Goal: Task Accomplishment & Management: Manage account settings

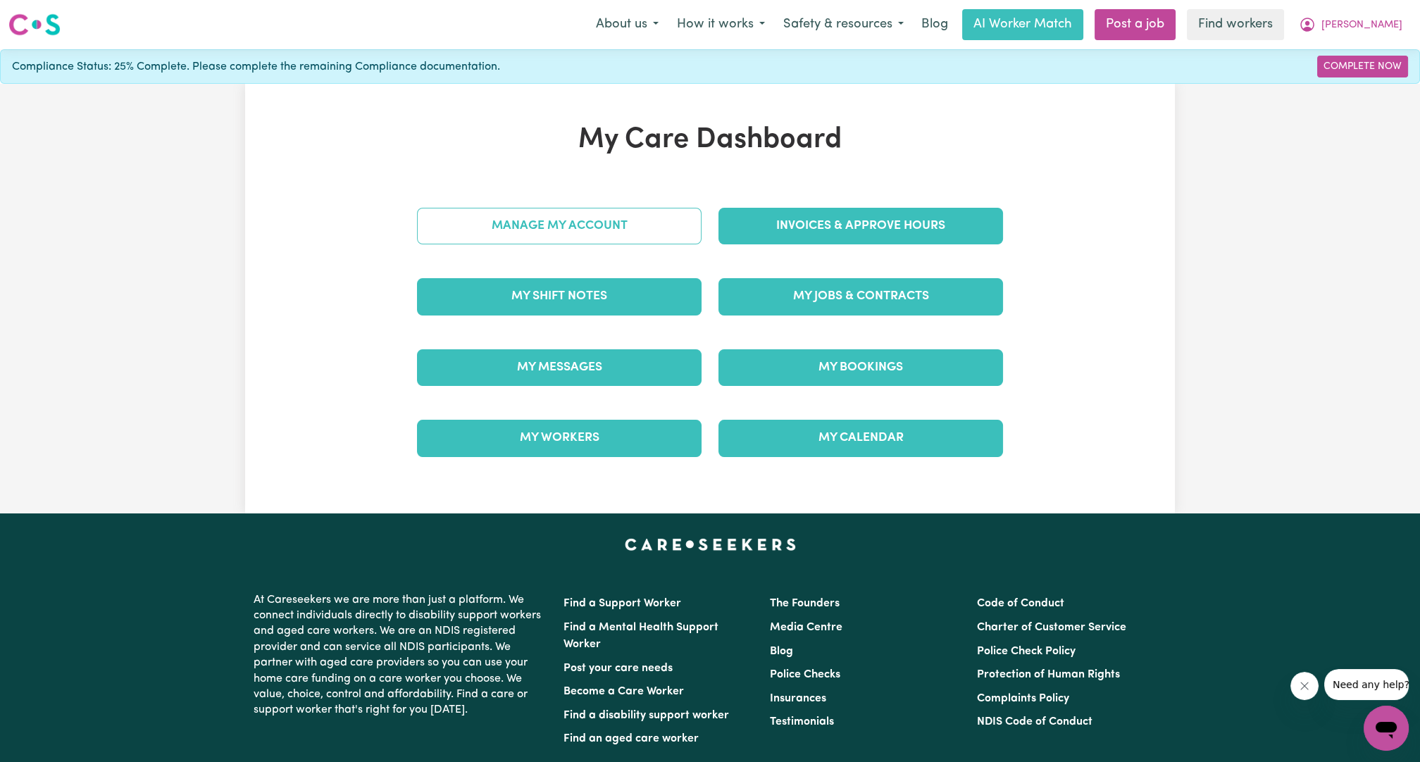
click at [595, 219] on link "Manage My Account" at bounding box center [559, 226] width 284 height 37
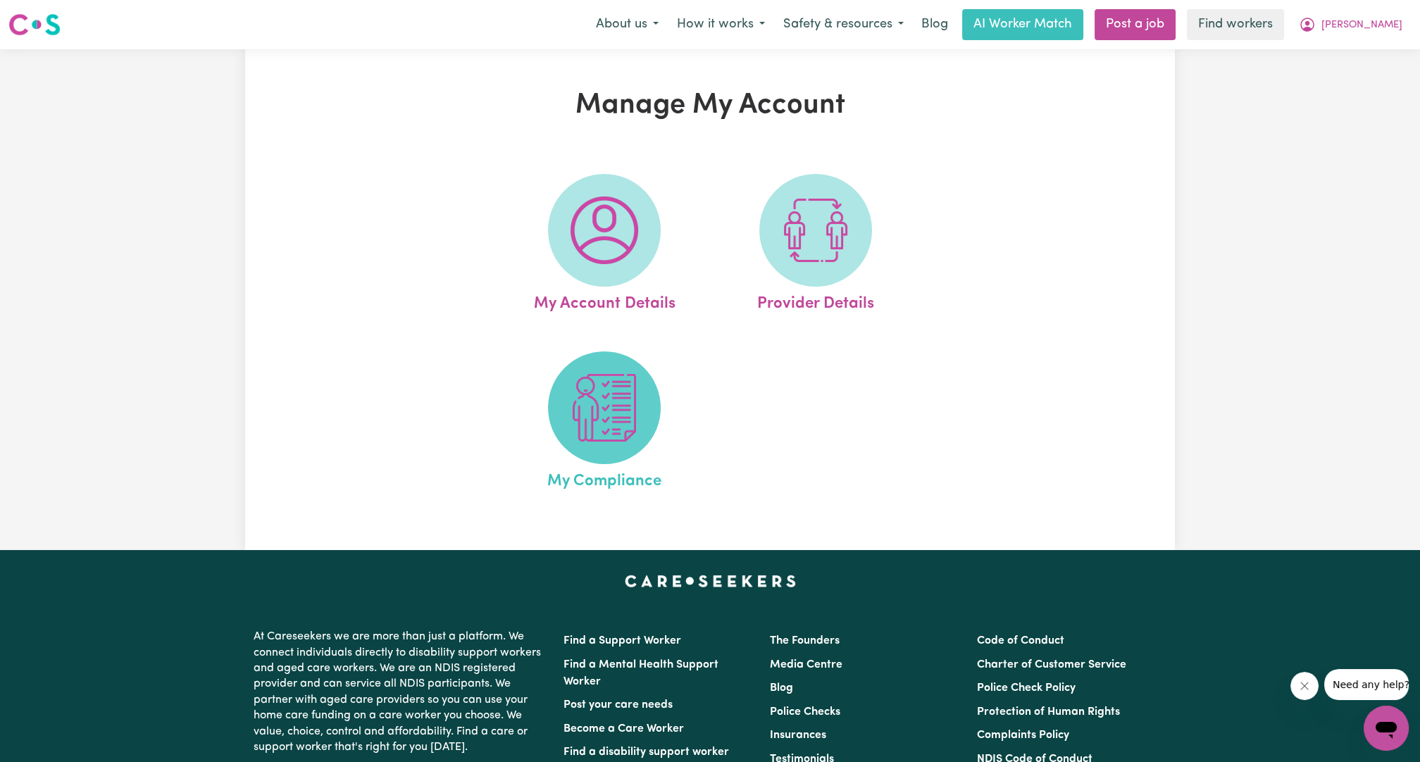
click at [606, 413] on img at bounding box center [604, 408] width 68 height 68
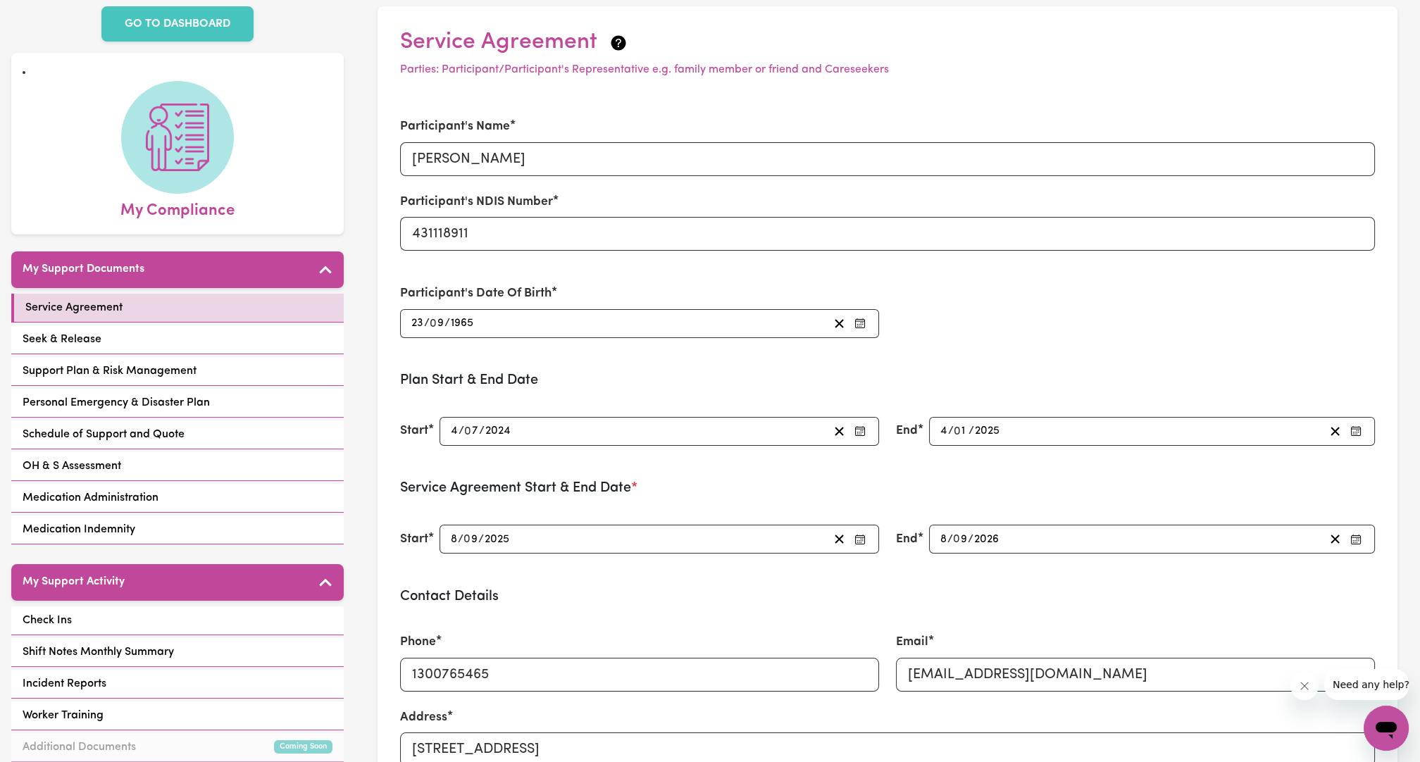
scroll to position [66, 0]
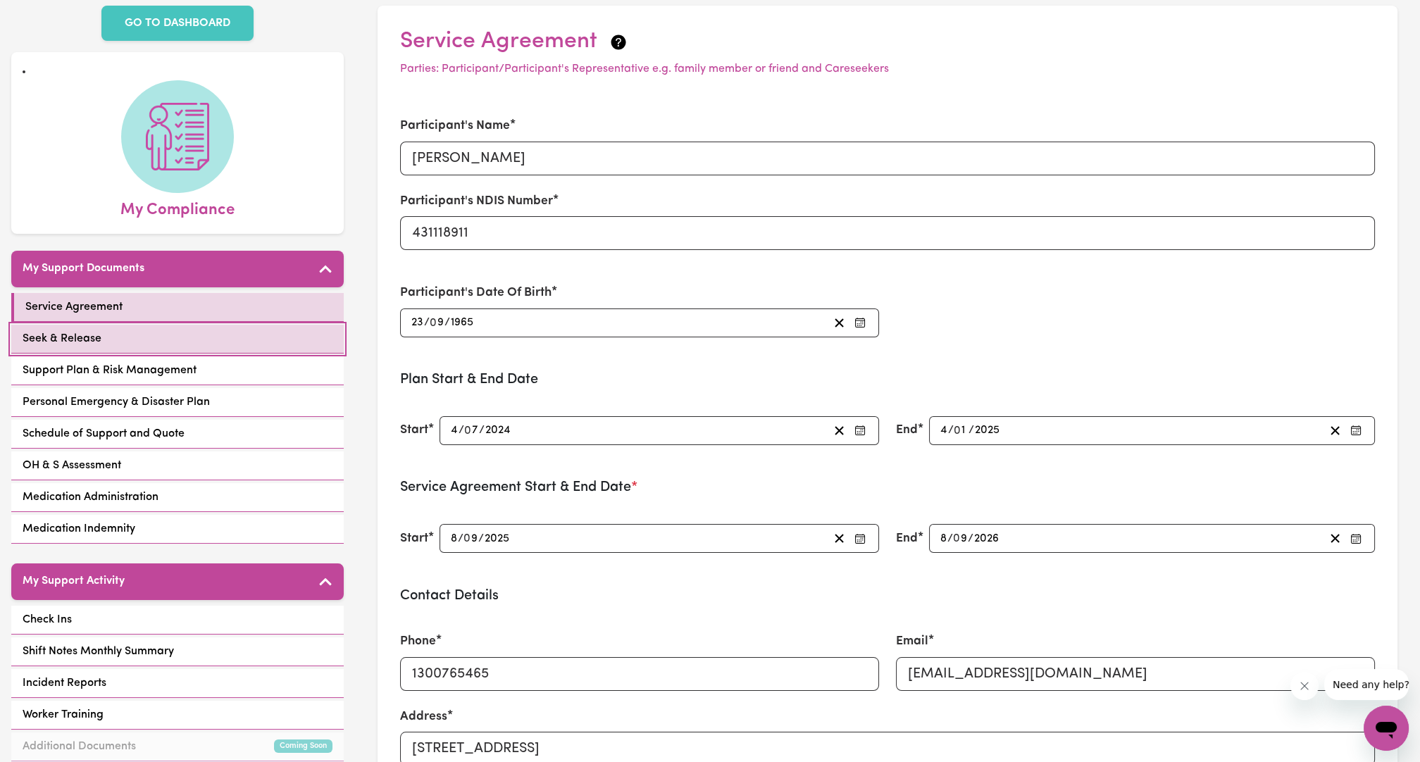
click at [191, 337] on link "Seek & Release" at bounding box center [177, 339] width 332 height 29
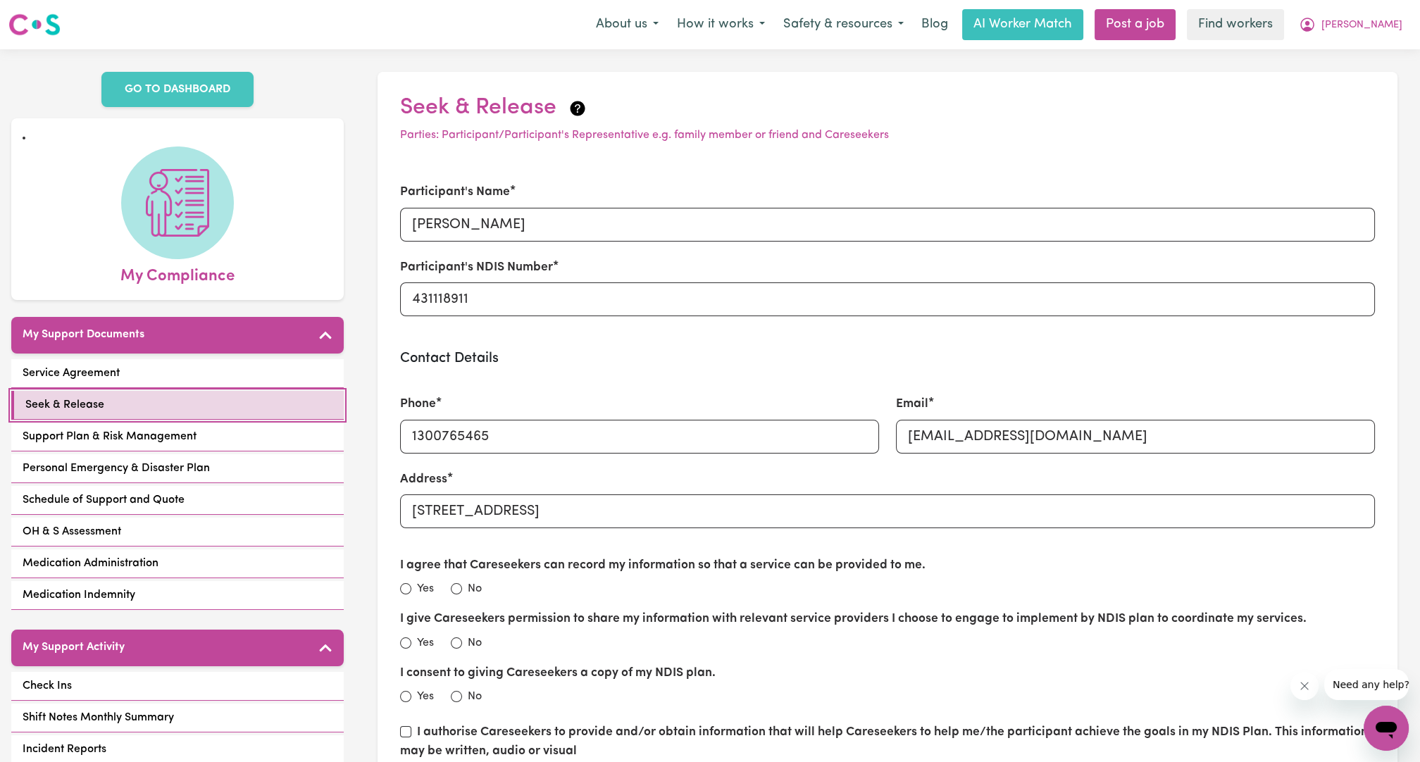
click at [199, 412] on link "Seek & Release" at bounding box center [177, 405] width 332 height 29
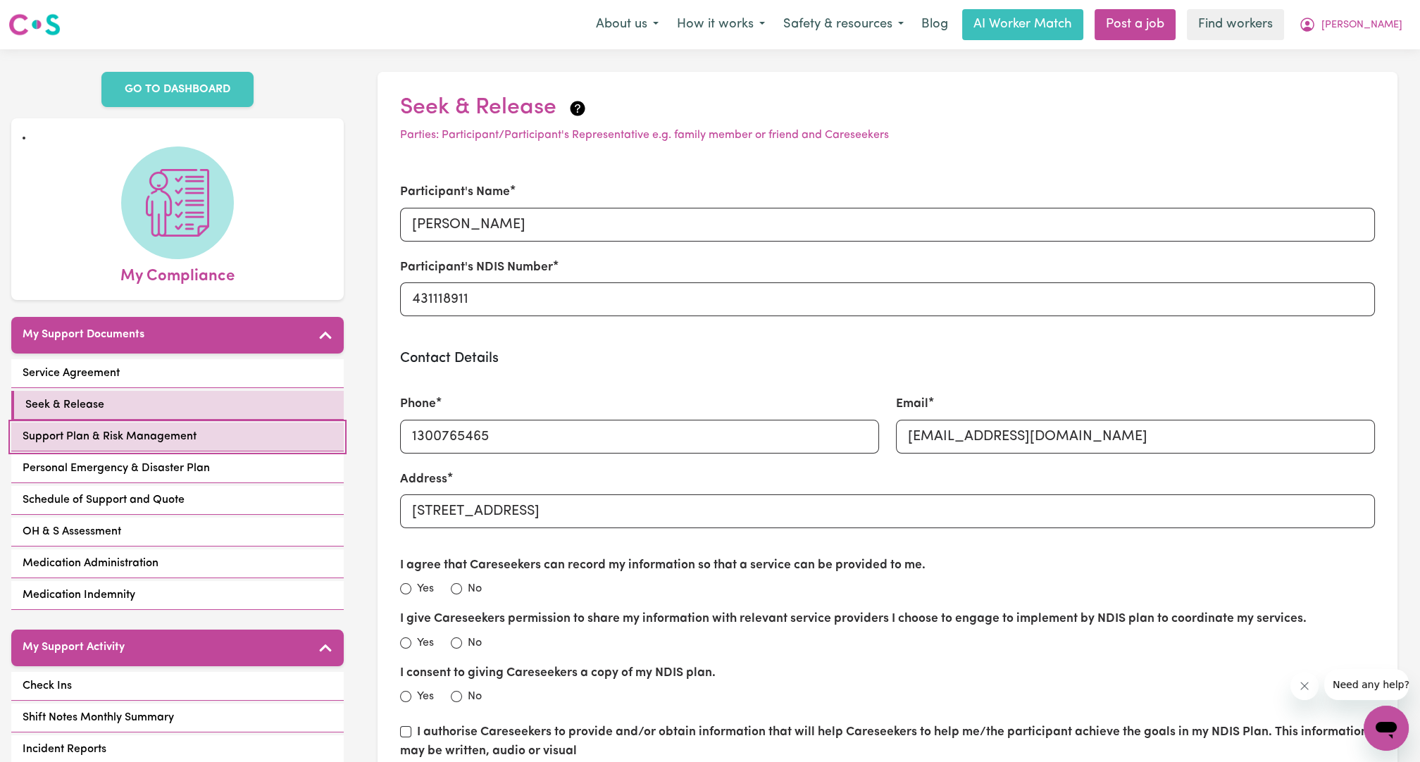
click at [199, 428] on link "Support Plan & Risk Management" at bounding box center [177, 436] width 332 height 29
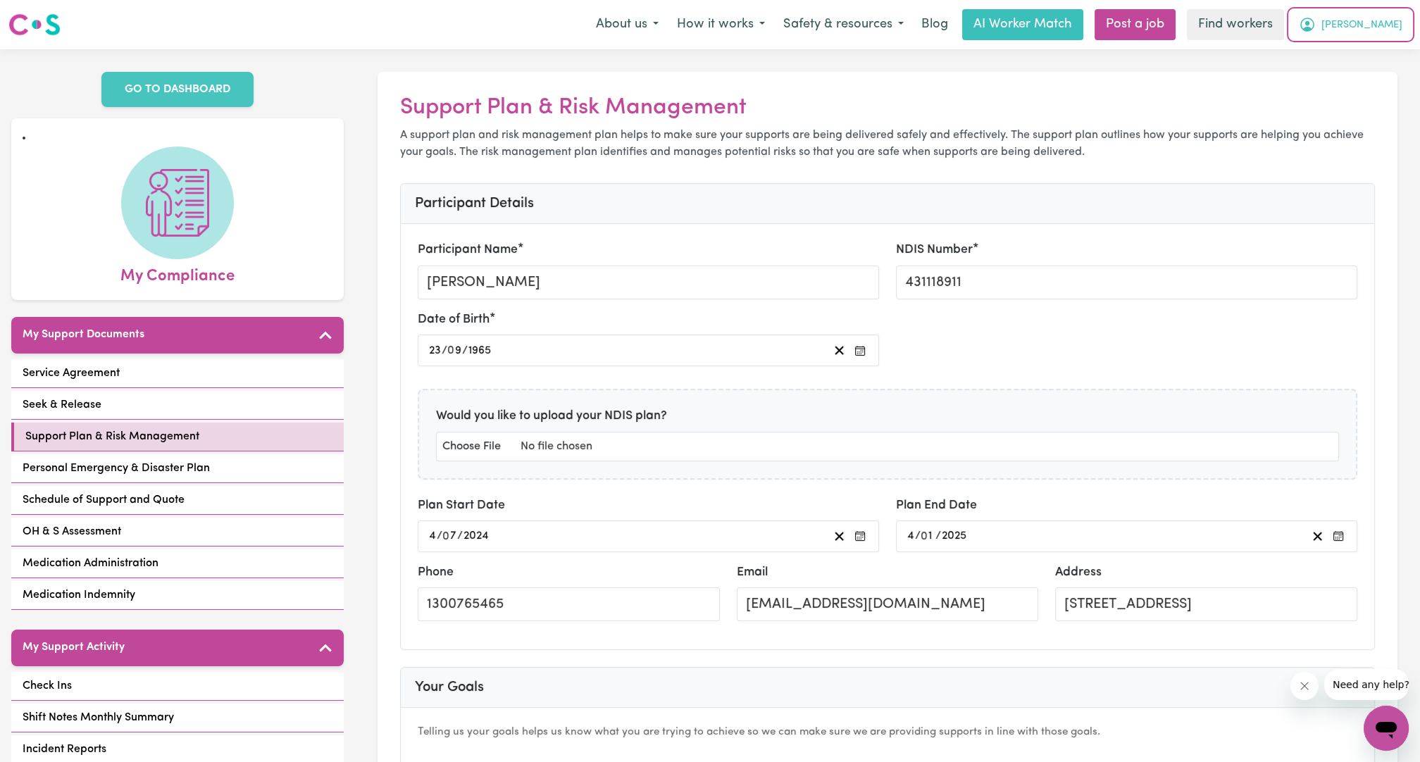
click at [1384, 35] on button "[PERSON_NAME]" at bounding box center [1350, 25] width 122 height 30
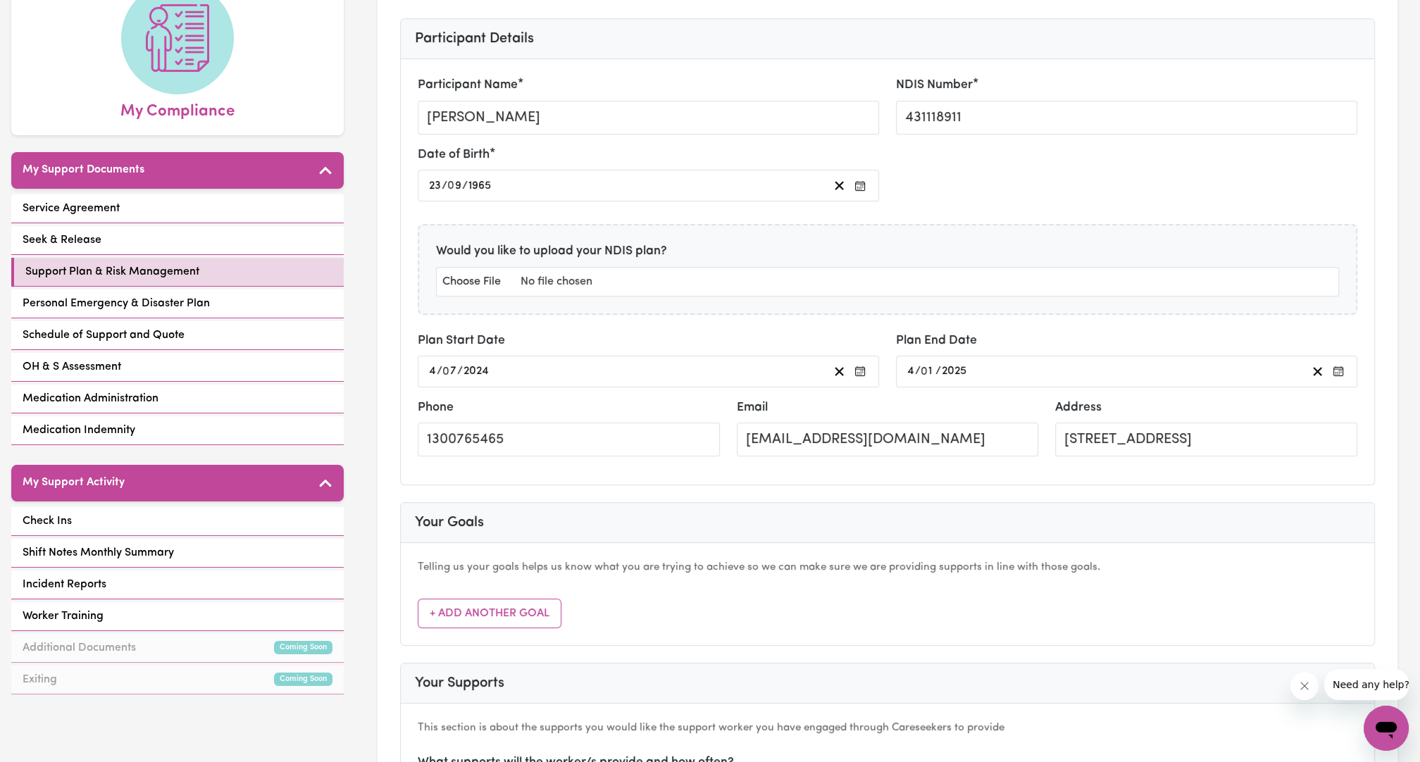
scroll to position [165, 0]
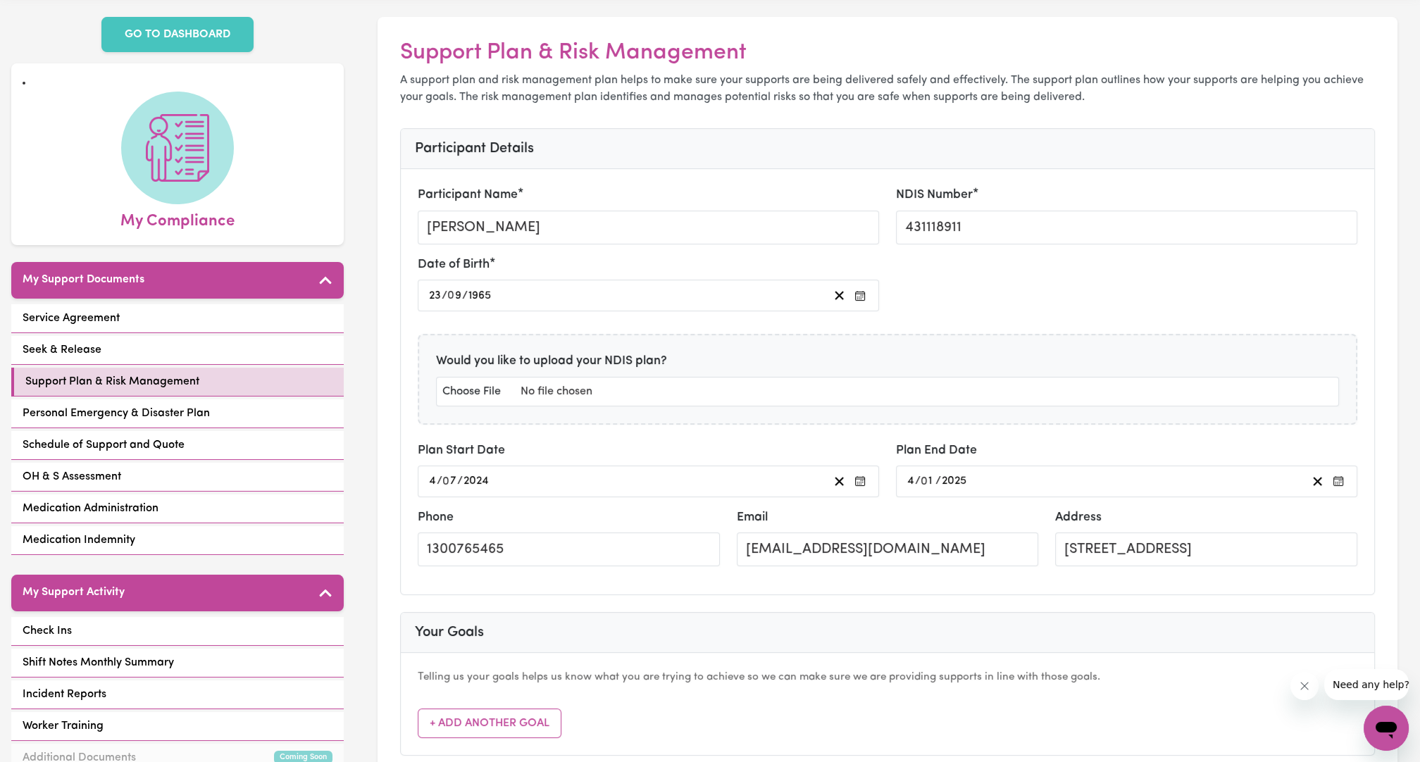
scroll to position [0, 0]
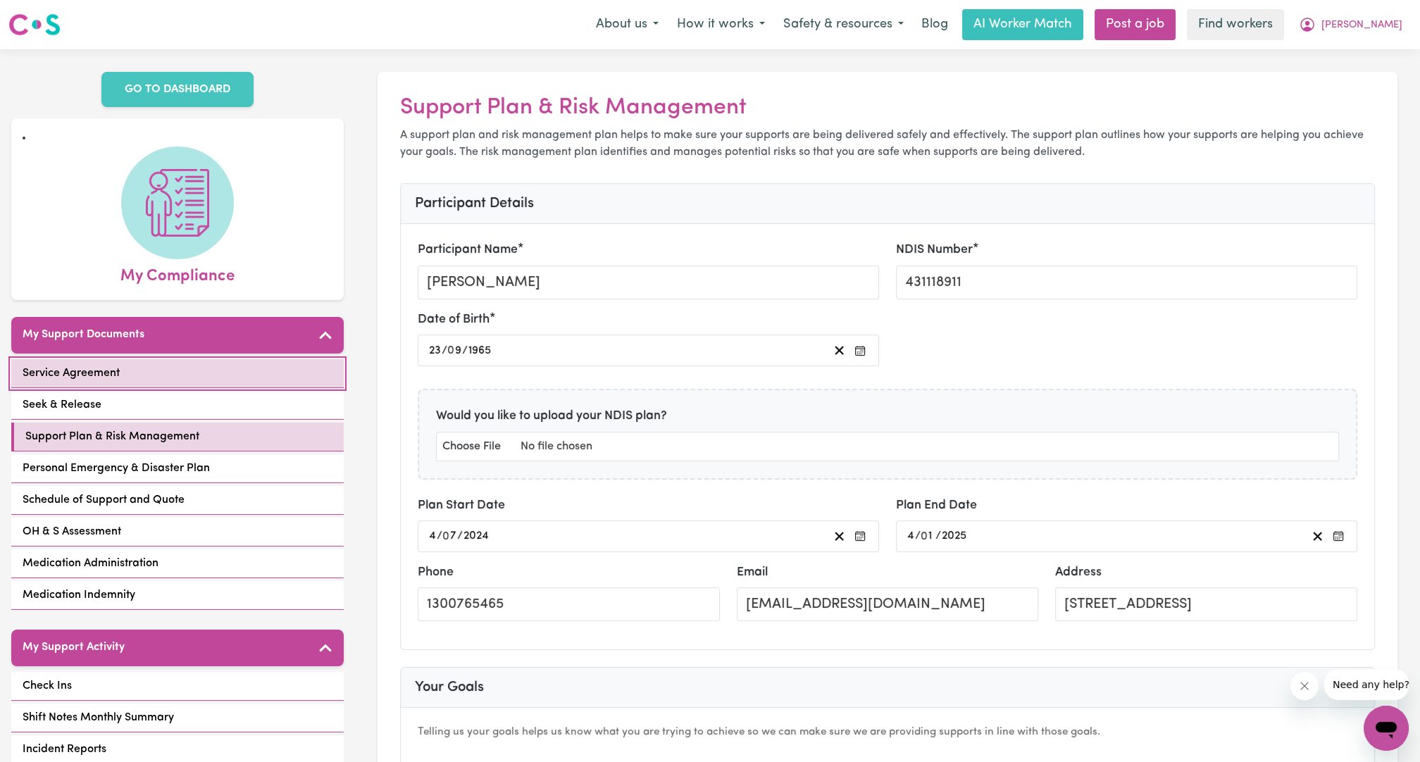
click at [240, 359] on div "Service Agreement" at bounding box center [177, 373] width 332 height 29
click at [240, 359] on link "Service Agreement" at bounding box center [177, 373] width 332 height 29
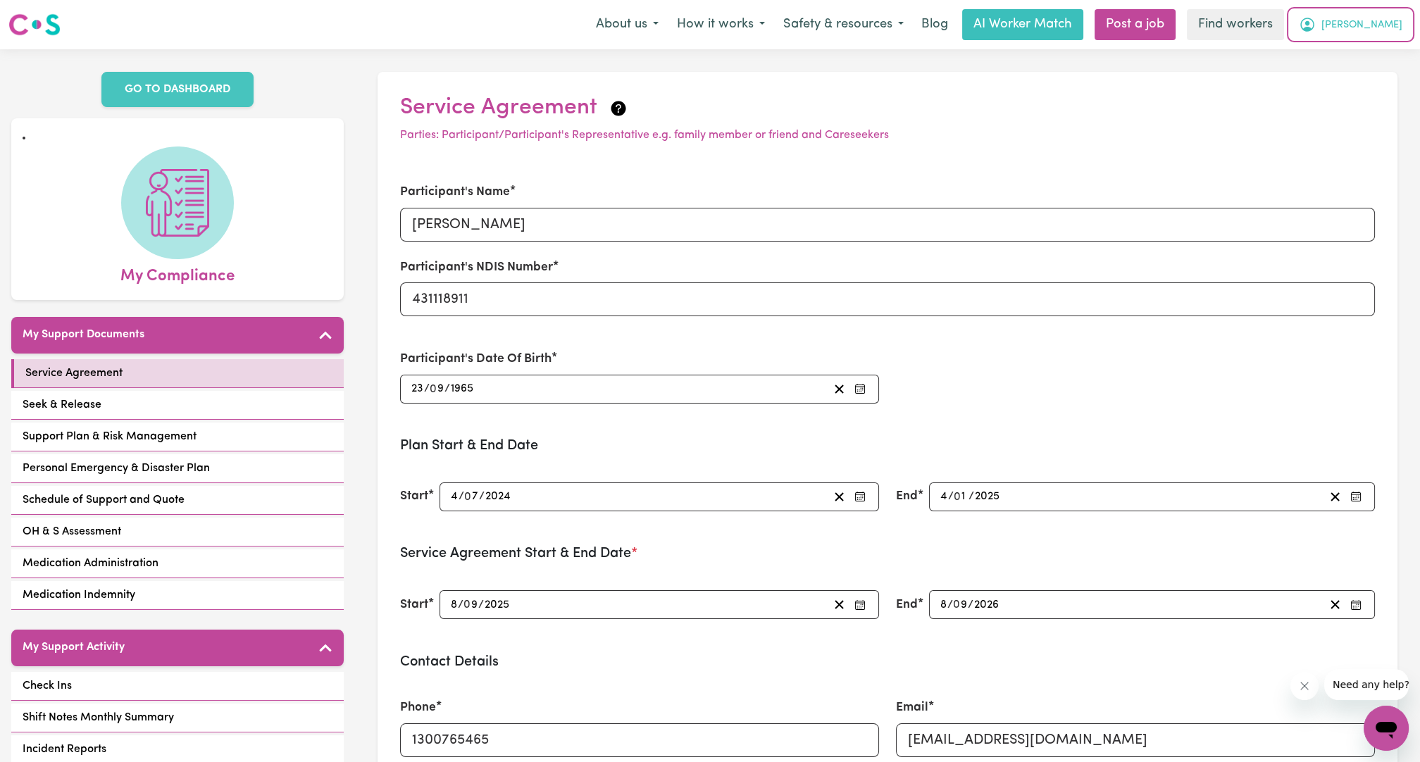
click at [1379, 31] on span "[PERSON_NAME]" at bounding box center [1361, 25] width 81 height 15
click at [1336, 88] on link "Logout" at bounding box center [1354, 81] width 111 height 27
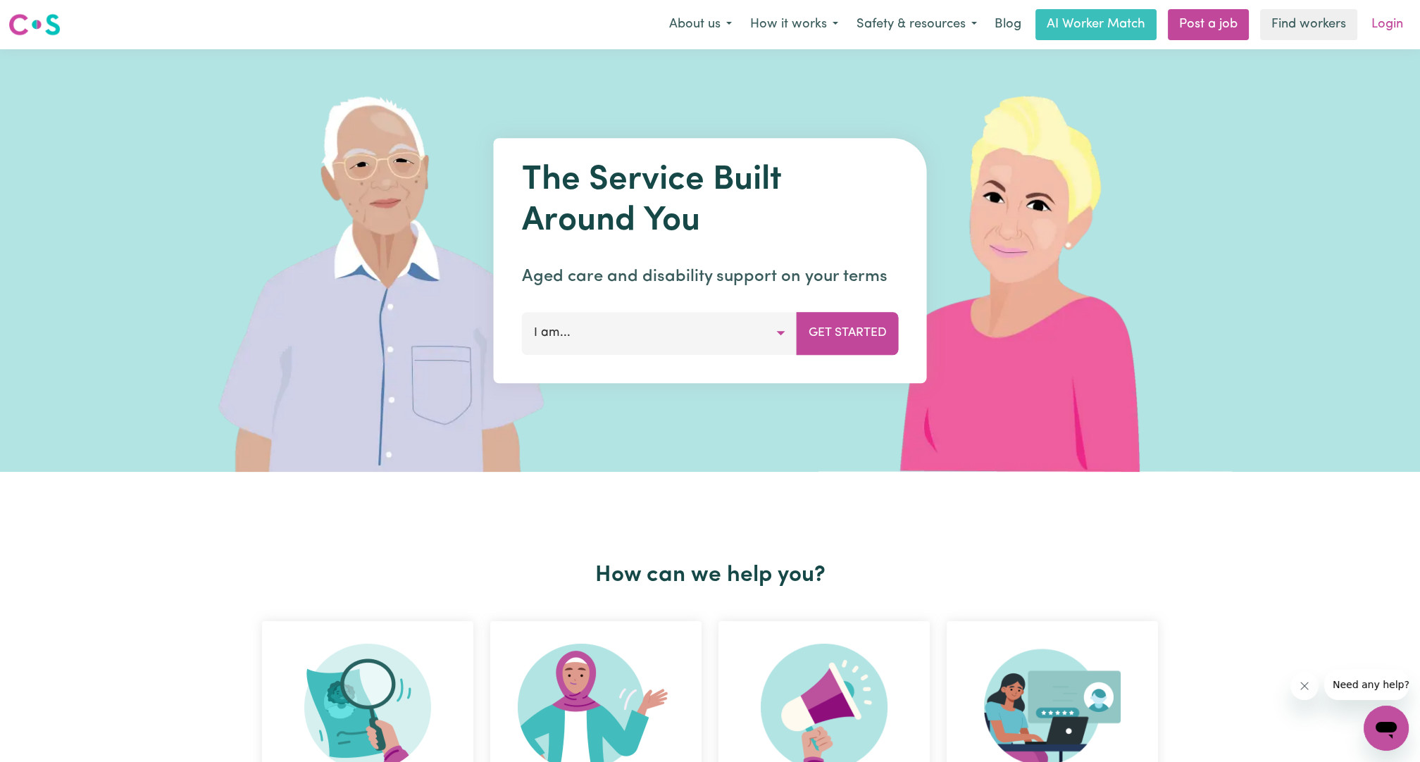
click at [1372, 38] on link "Login" at bounding box center [1387, 24] width 49 height 31
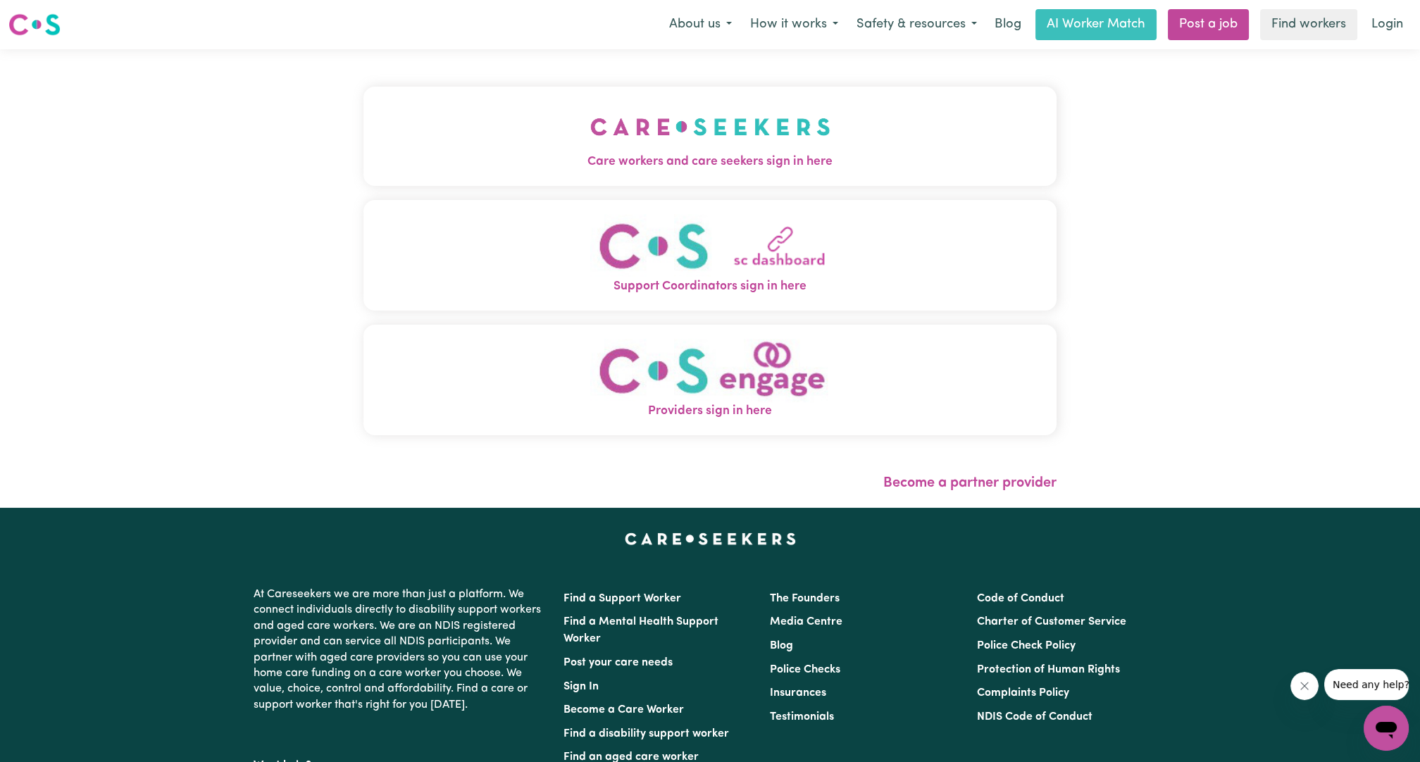
click at [894, 86] on div "Care workers and care seekers sign in here Support Coordinators sign in here Pr…" at bounding box center [709, 267] width 693 height 381
click at [834, 130] on button "Care workers and care seekers sign in here" at bounding box center [709, 136] width 693 height 99
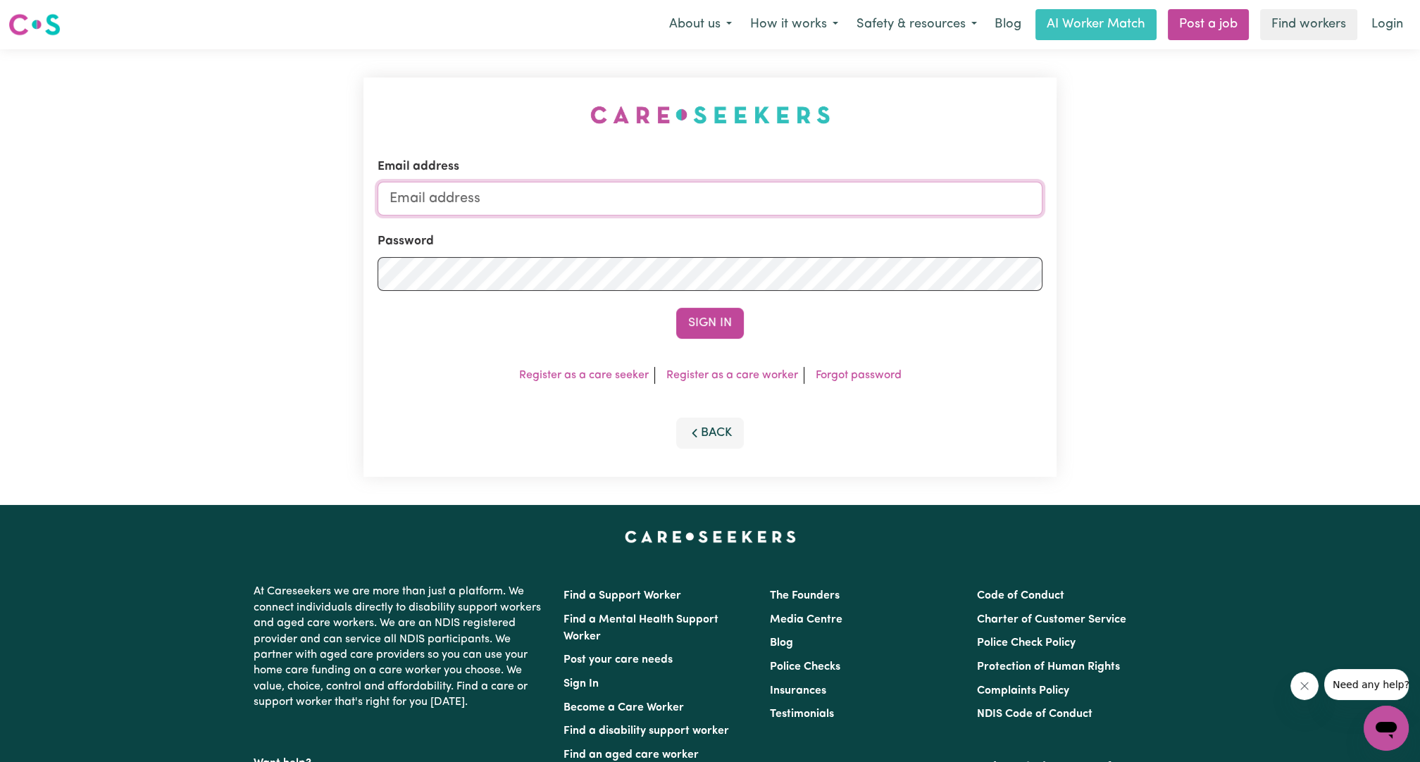
click at [771, 203] on input "Email address" at bounding box center [709, 199] width 665 height 34
drag, startPoint x: 461, startPoint y: 199, endPoint x: 800, endPoint y: 199, distance: 338.7
click at [800, 199] on input "[EMAIL_ADDRESS][PERSON_NAME][DOMAIN_NAME]" at bounding box center [709, 199] width 665 height 34
type input "superuser~[EMAIL_ADDRESS][DOMAIN_NAME]"
click at [713, 326] on button "Sign In" at bounding box center [710, 323] width 68 height 31
